Goal: Task Accomplishment & Management: Manage account settings

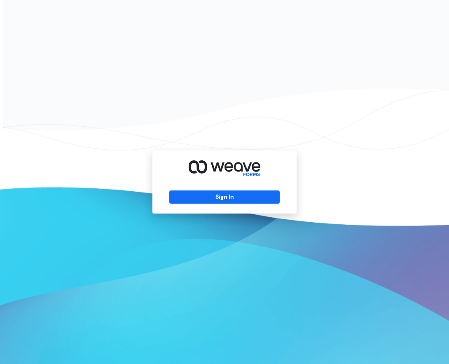
click at [189, 188] on div "Sign In" at bounding box center [224, 181] width 144 height 63
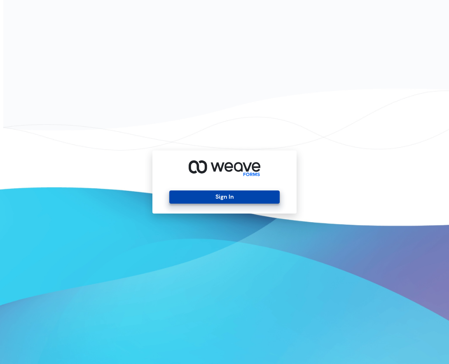
click at [195, 197] on button "Sign In" at bounding box center [224, 196] width 110 height 13
